Goal: Task Accomplishment & Management: Use online tool/utility

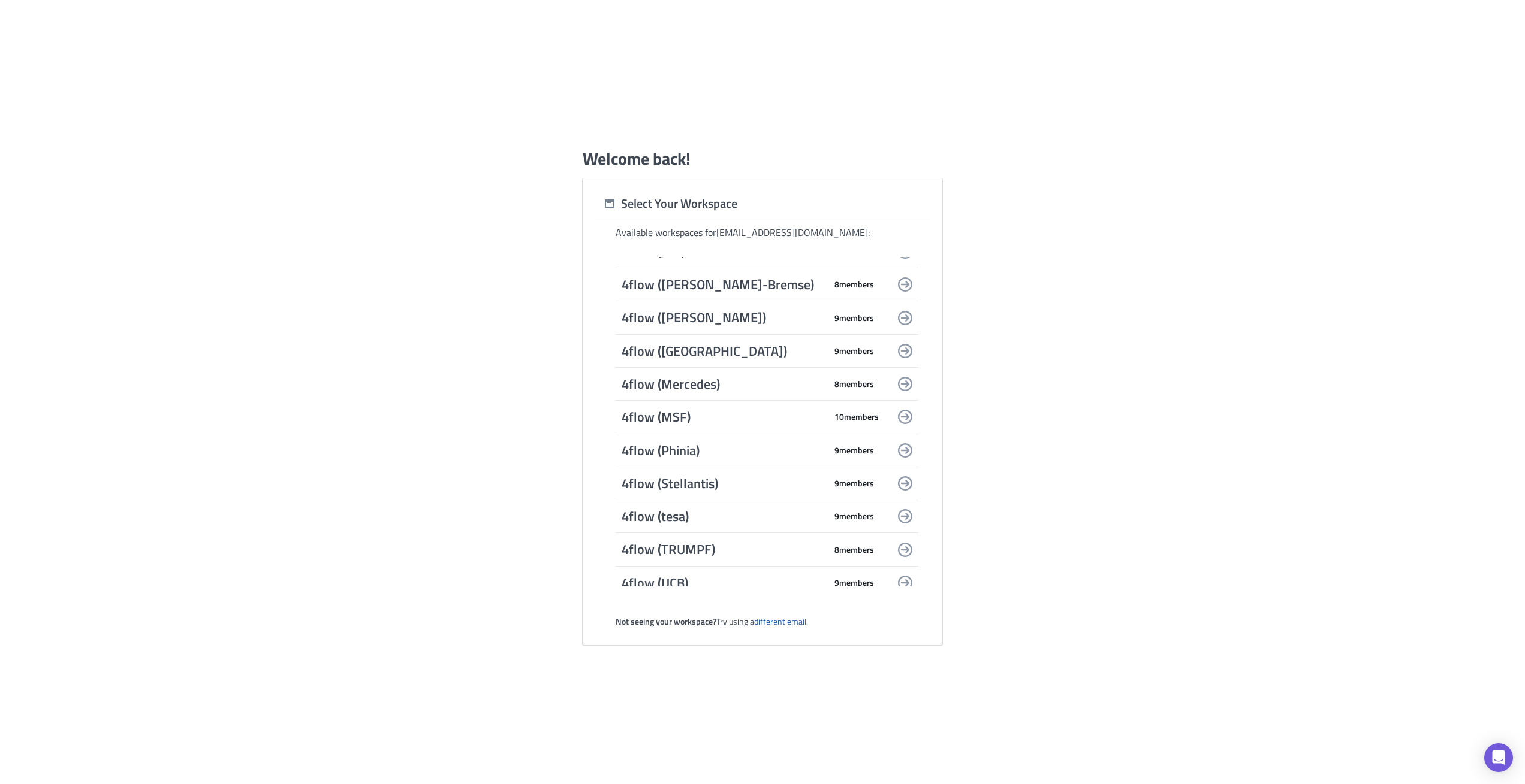
scroll to position [499, 0]
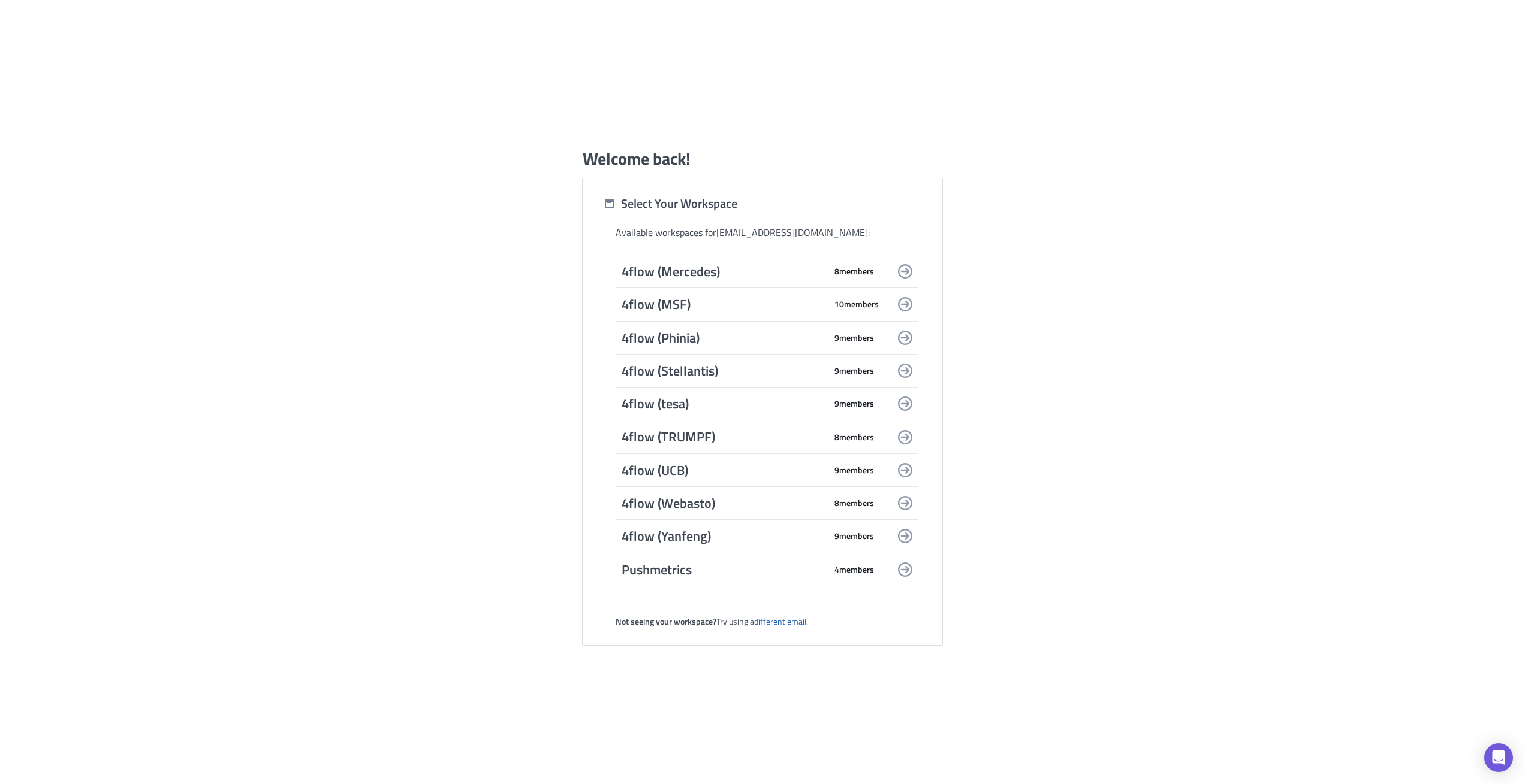
click at [694, 573] on span "Pushmetrics" at bounding box center [723, 570] width 204 height 17
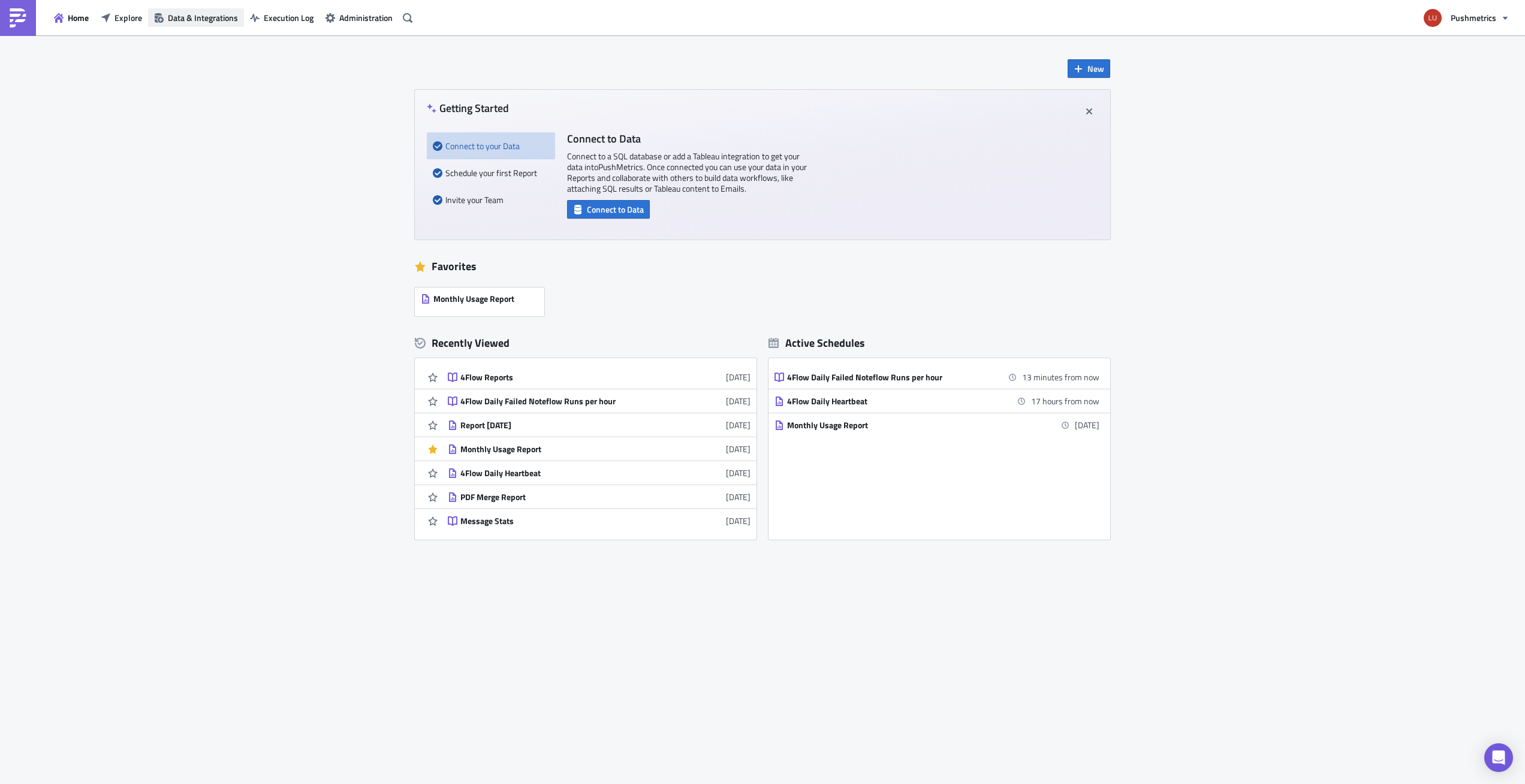
click at [214, 18] on span "Data & Integrations" at bounding box center [203, 17] width 71 height 12
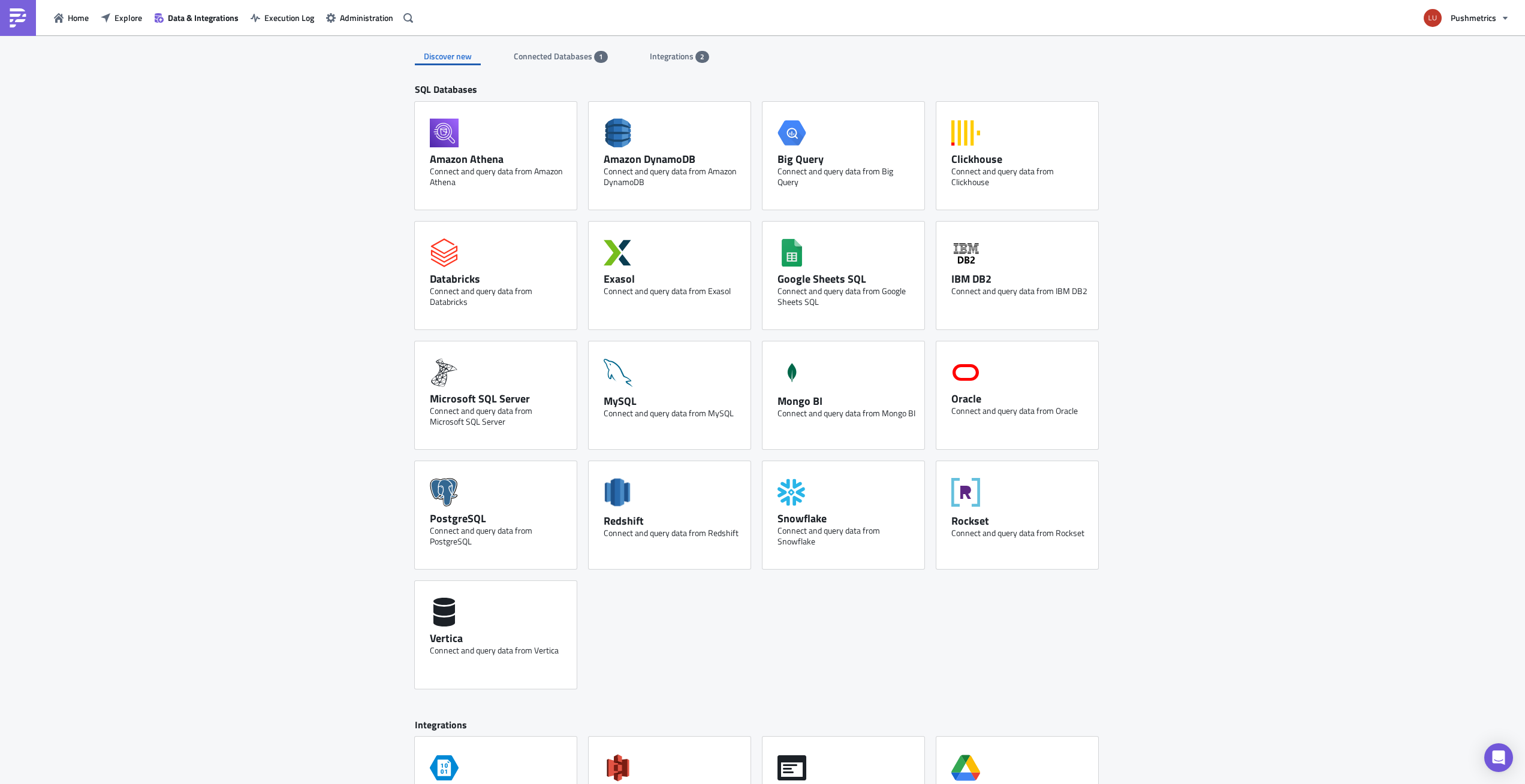
click at [667, 55] on span "Integrations" at bounding box center [673, 55] width 46 height 12
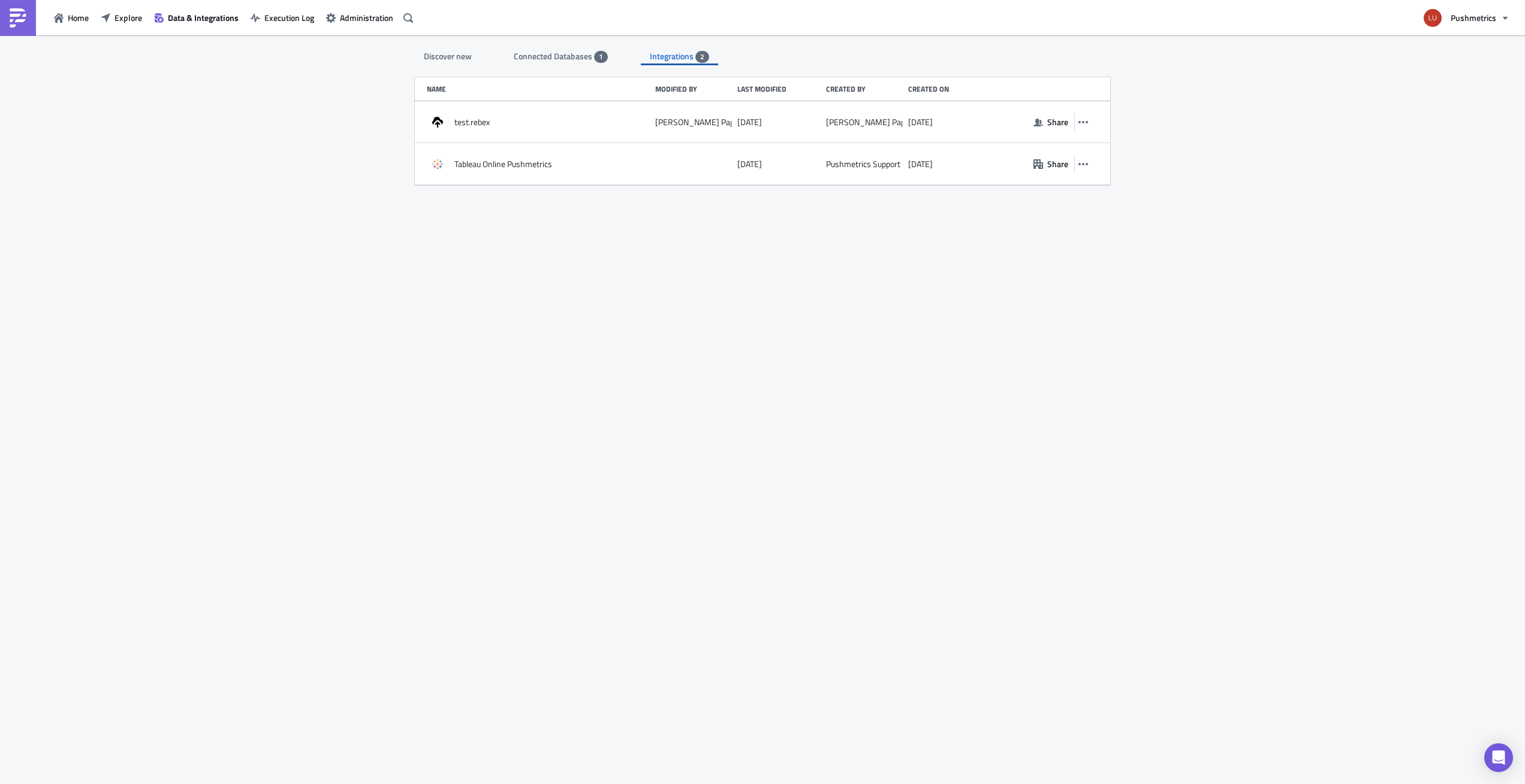
drag, startPoint x: 466, startPoint y: 61, endPoint x: 474, endPoint y: 65, distance: 8.9
click at [466, 61] on div "Discover new" at bounding box center [447, 56] width 66 height 18
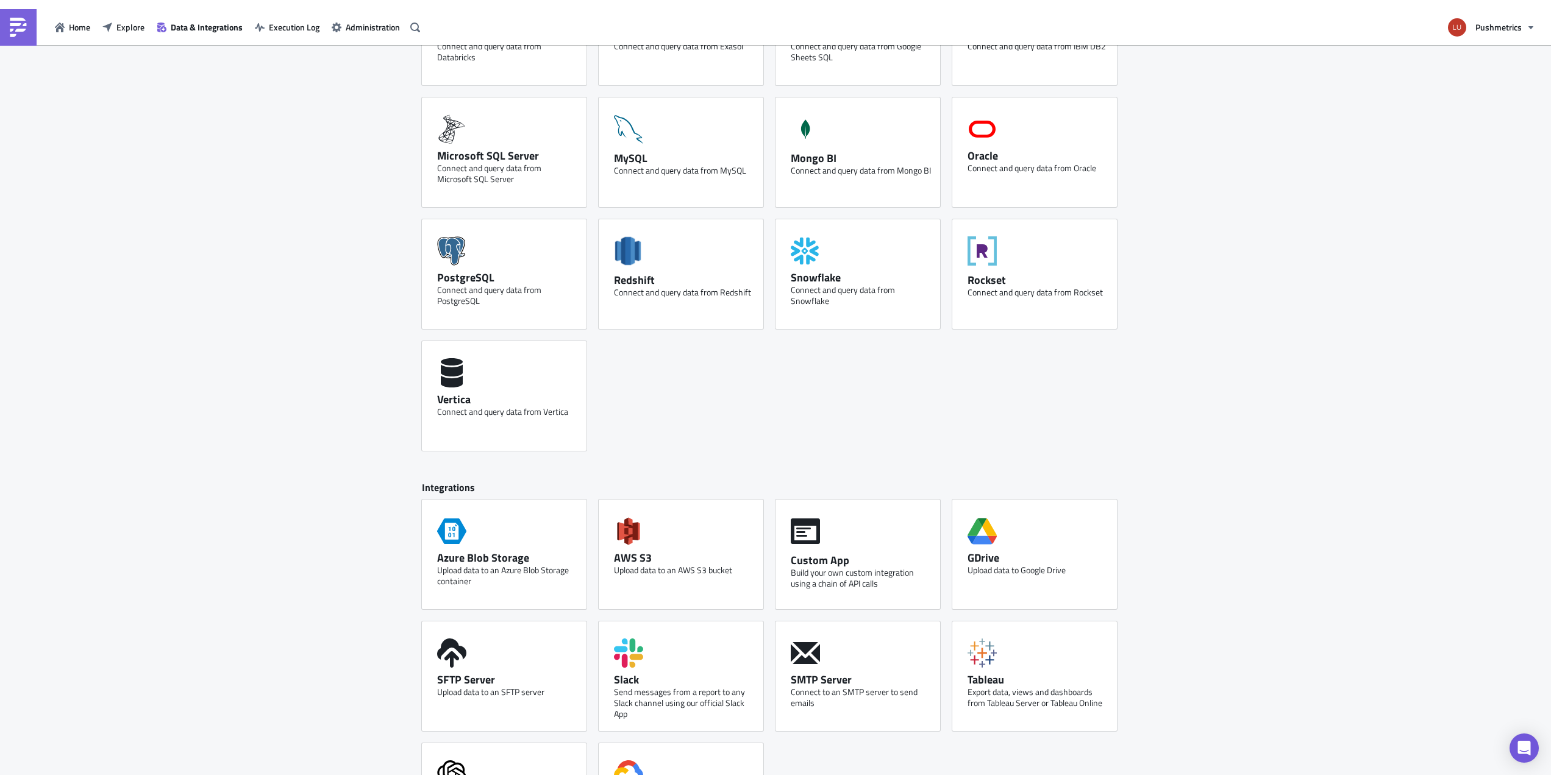
scroll to position [347, 0]
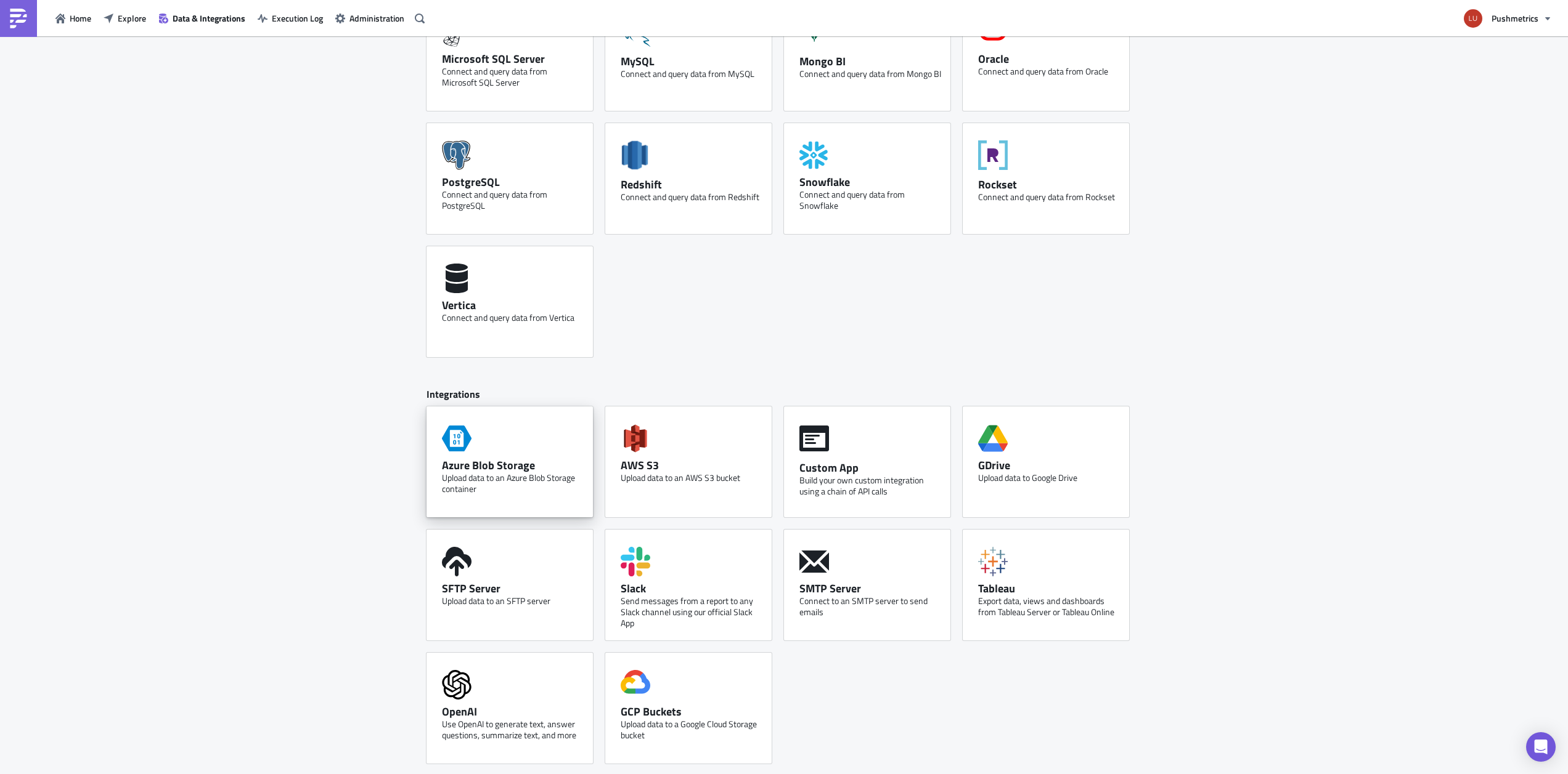
click at [501, 449] on div "Azure Blob Storage Upload data to an Azure Blob Storage container" at bounding box center [510, 461] width 167 height 111
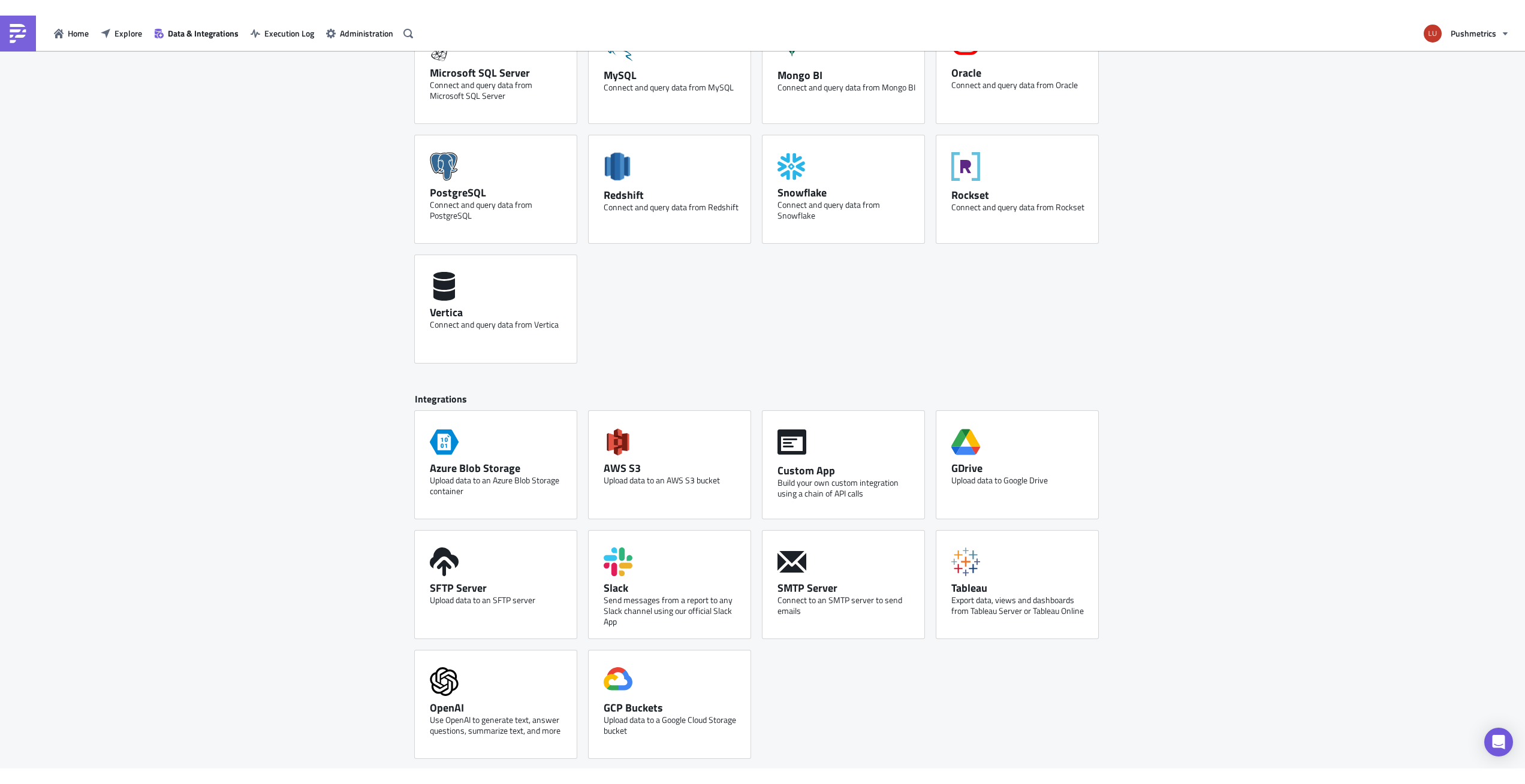
scroll to position [311, 0]
